Goal: Information Seeking & Learning: Check status

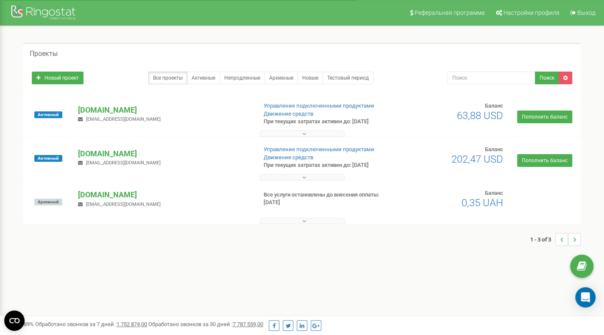
click at [127, 110] on p "[DOMAIN_NAME]" at bounding box center [164, 110] width 172 height 11
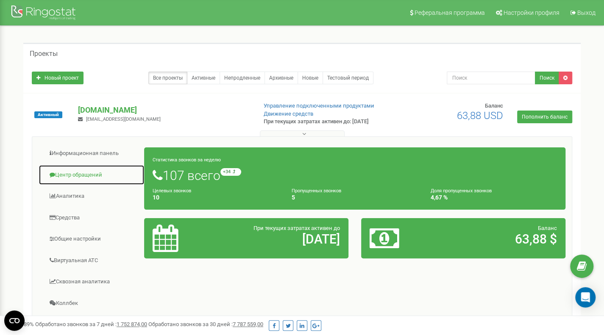
click at [86, 174] on link "Центр обращений" at bounding box center [92, 175] width 106 height 21
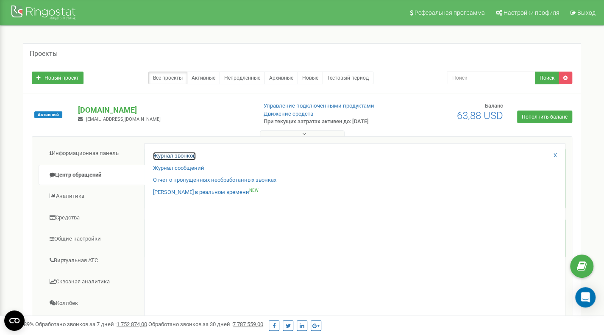
click at [170, 155] on link "Журнал звонков" at bounding box center [174, 156] width 43 height 8
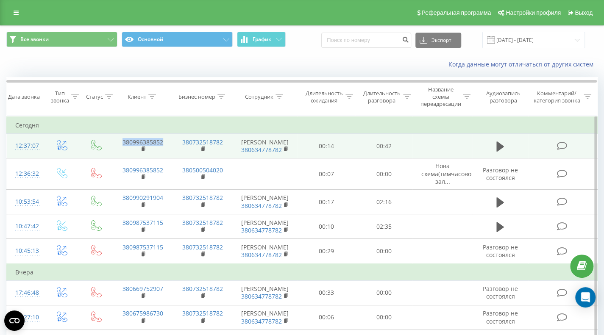
drag, startPoint x: 167, startPoint y: 141, endPoint x: 109, endPoint y: 143, distance: 57.7
click at [109, 143] on tr "12:37:07 380996385852 380732518782 [PERSON_NAME] 380634778782 00:14 00:42" at bounding box center [302, 146] width 591 height 25
copy link "380996385852"
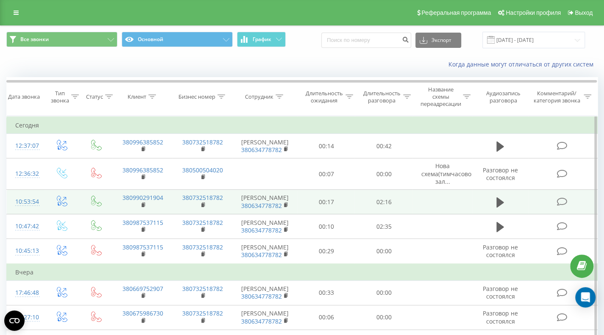
click at [560, 201] on icon at bounding box center [562, 202] width 11 height 9
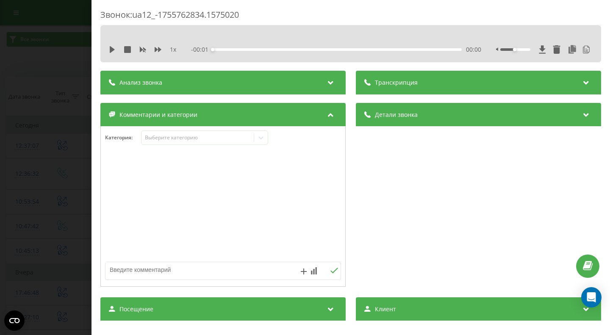
click at [194, 81] on div "Анализ звонка" at bounding box center [222, 83] width 245 height 24
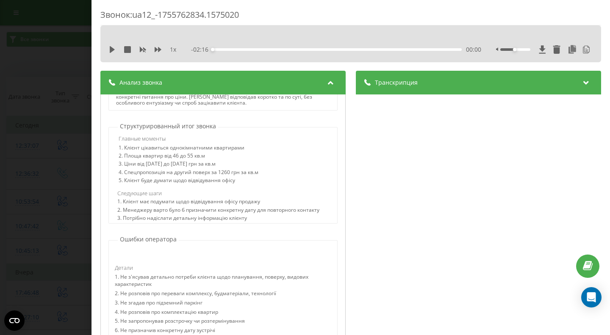
scroll to position [339, 0]
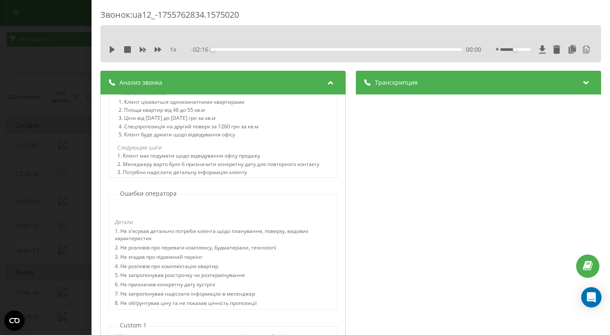
click at [435, 83] on div "Транскрипция" at bounding box center [478, 83] width 245 height 24
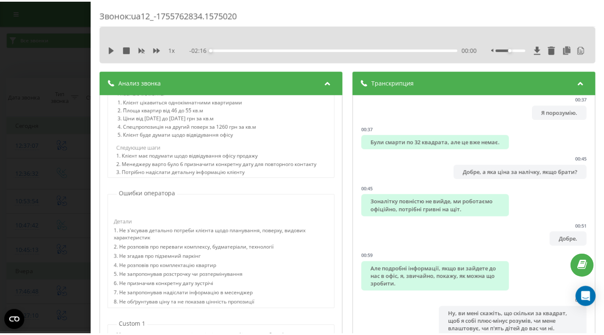
scroll to position [414, 0]
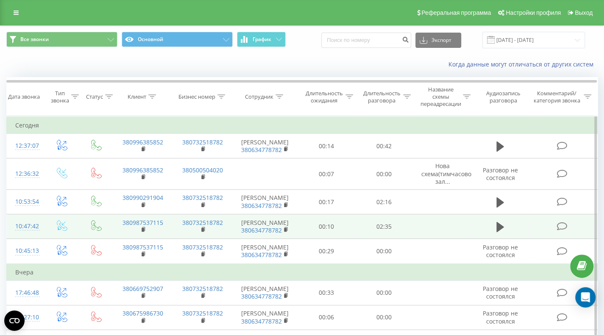
click at [562, 229] on icon at bounding box center [562, 226] width 11 height 9
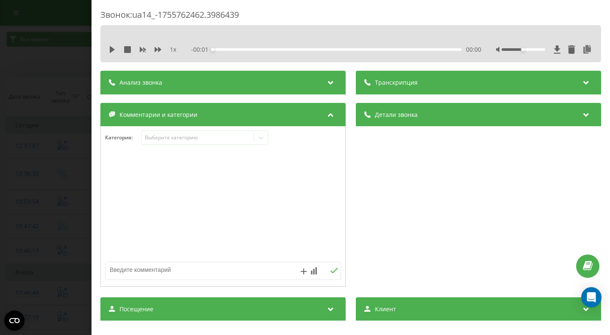
click at [327, 84] on icon at bounding box center [331, 81] width 10 height 8
